Goal: Communication & Community: Participate in discussion

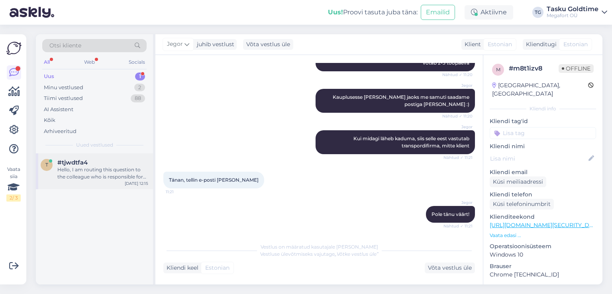
click at [75, 172] on div "Hello, I am routing this question to the colleague who is responsible for this …" at bounding box center [102, 173] width 91 height 14
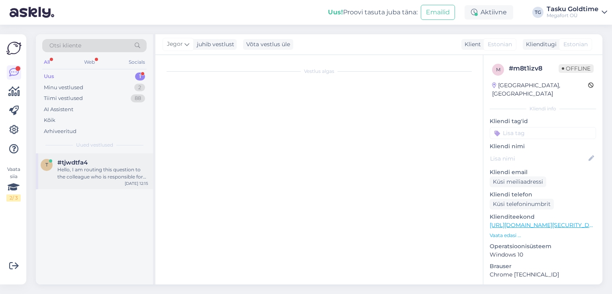
scroll to position [9, 0]
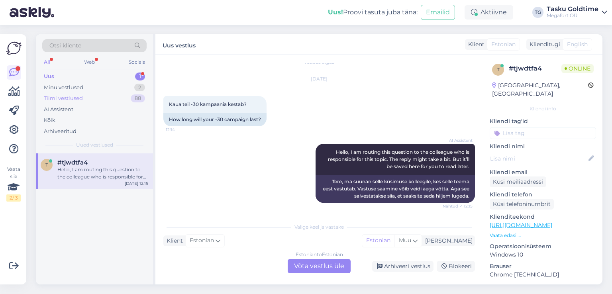
click at [128, 96] on div "Tiimi vestlused 88" at bounding box center [94, 98] width 104 height 11
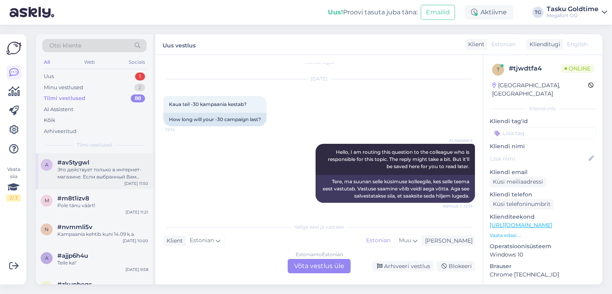
click at [150, 166] on div "a #av5tygwl Это действует только в интернет-магазине. Если выбранный Вам товар …" at bounding box center [94, 171] width 117 height 36
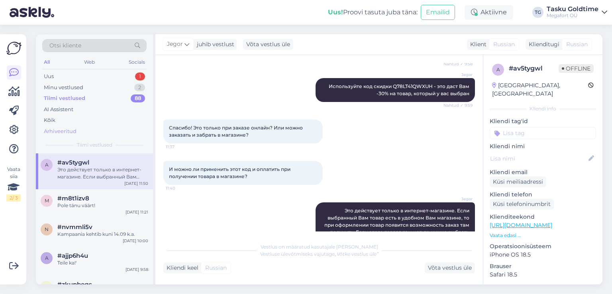
scroll to position [304, 0]
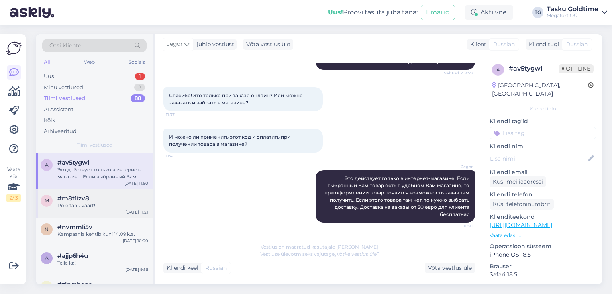
click at [116, 193] on div "m #m8t1izv8 Pole tänu väärt! [DATE] 11:21" at bounding box center [94, 203] width 117 height 29
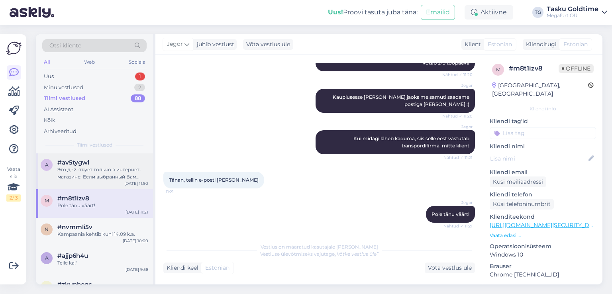
click at [117, 169] on div "Это действует только в интернет-магазине. Если выбранный Вам товар есть в удобн…" at bounding box center [102, 173] width 91 height 14
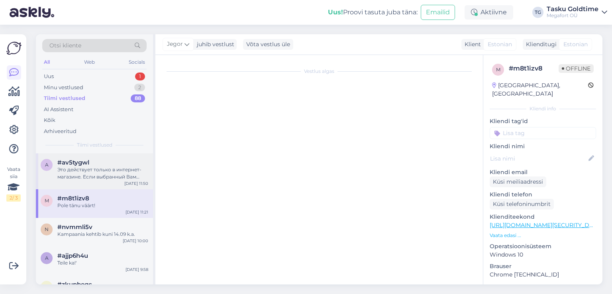
scroll to position [304, 0]
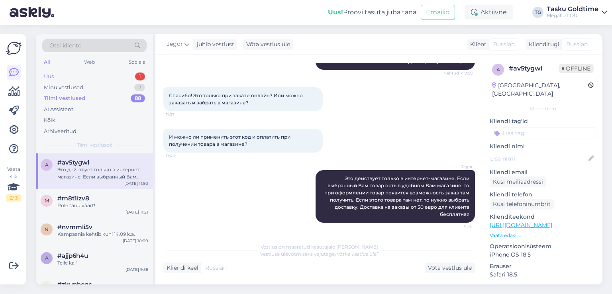
click at [110, 73] on div "Uus 1" at bounding box center [94, 76] width 104 height 11
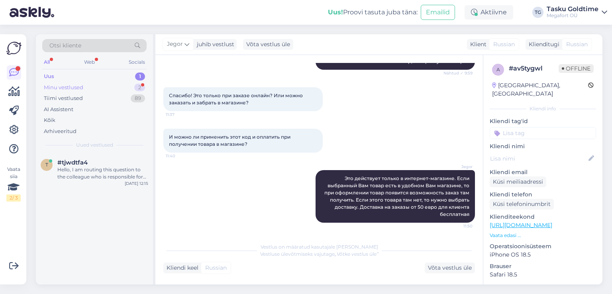
click at [124, 90] on div "Minu vestlused 2" at bounding box center [94, 87] width 104 height 11
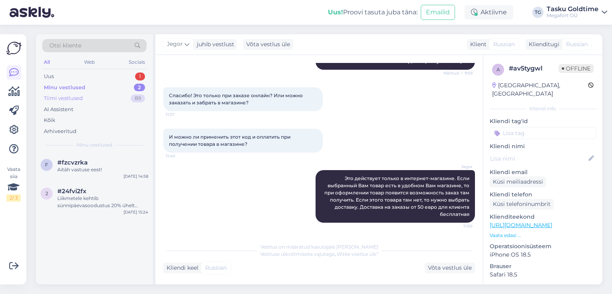
click at [123, 101] on div "Tiimi vestlused 89" at bounding box center [94, 98] width 104 height 11
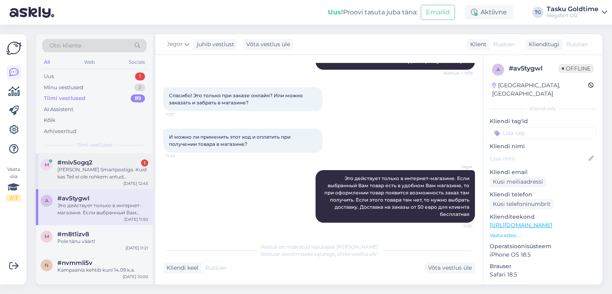
click at [119, 167] on div "[PERSON_NAME] Smartpostiga. Kuid kas Teil ei ole rohkem antud kalakeesid e-poes…" at bounding box center [102, 173] width 91 height 14
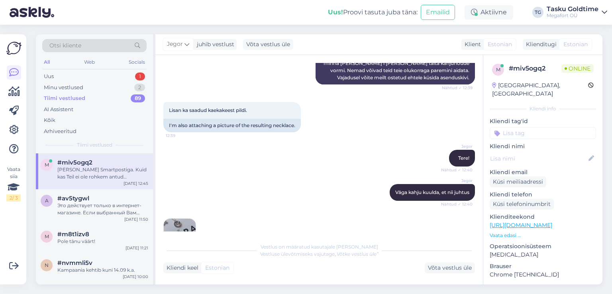
scroll to position [239, 0]
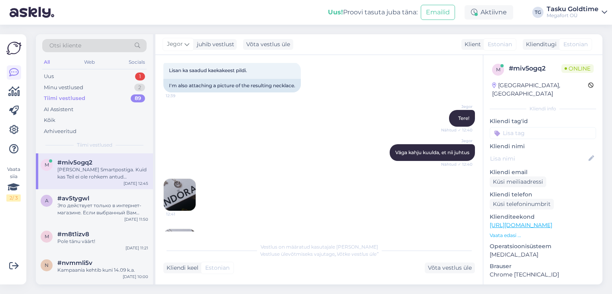
click at [190, 189] on img at bounding box center [180, 195] width 32 height 32
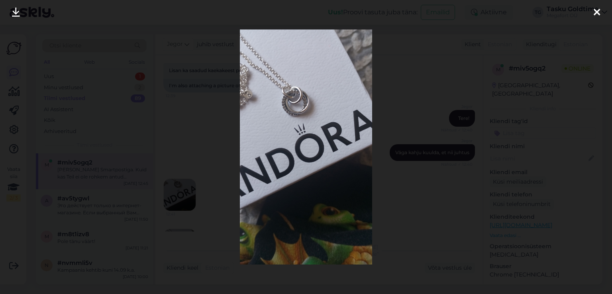
click at [206, 147] on div at bounding box center [306, 147] width 612 height 294
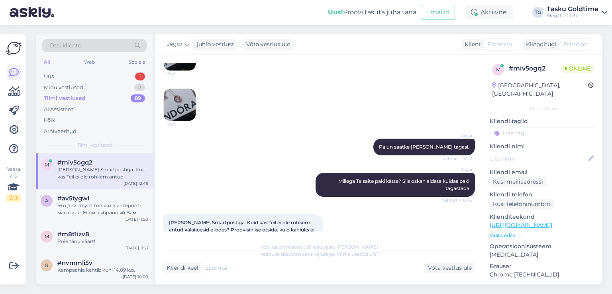
scroll to position [395, 0]
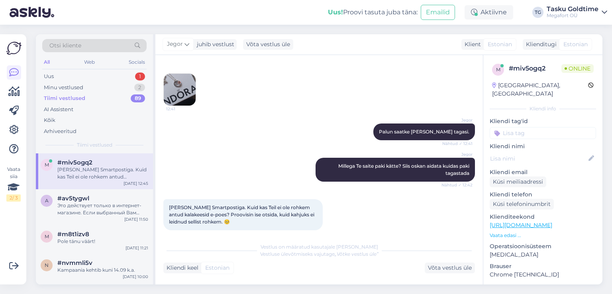
click at [183, 82] on img at bounding box center [180, 90] width 32 height 32
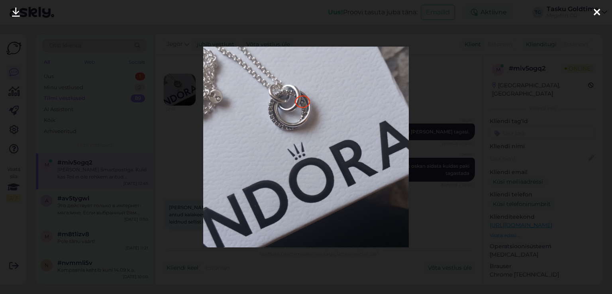
click at [448, 130] on div at bounding box center [306, 147] width 612 height 294
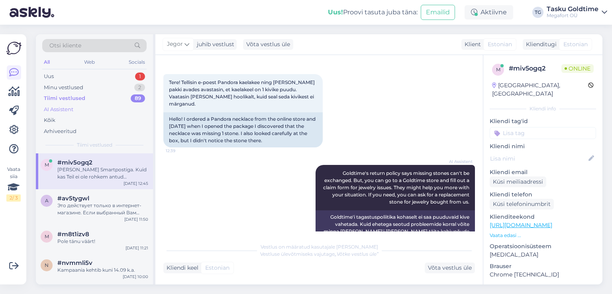
scroll to position [0, 0]
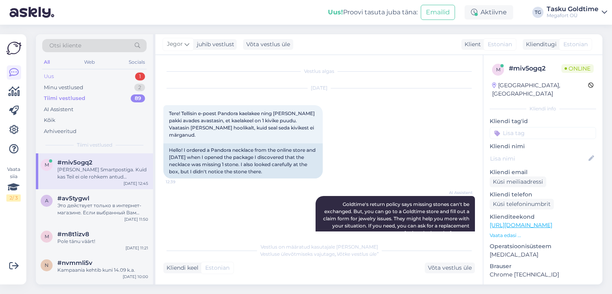
click at [120, 74] on div "Uus 1" at bounding box center [94, 76] width 104 height 11
